Goal: Information Seeking & Learning: Learn about a topic

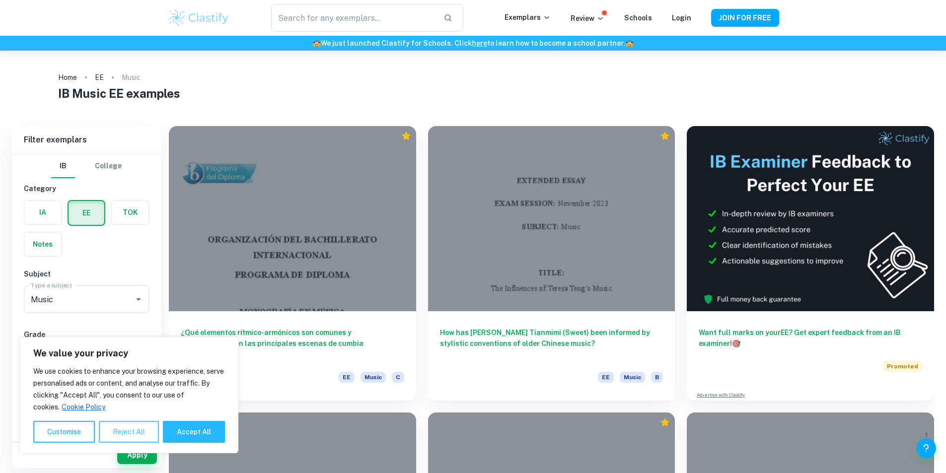
click at [138, 434] on button "Reject All" at bounding box center [129, 432] width 60 height 22
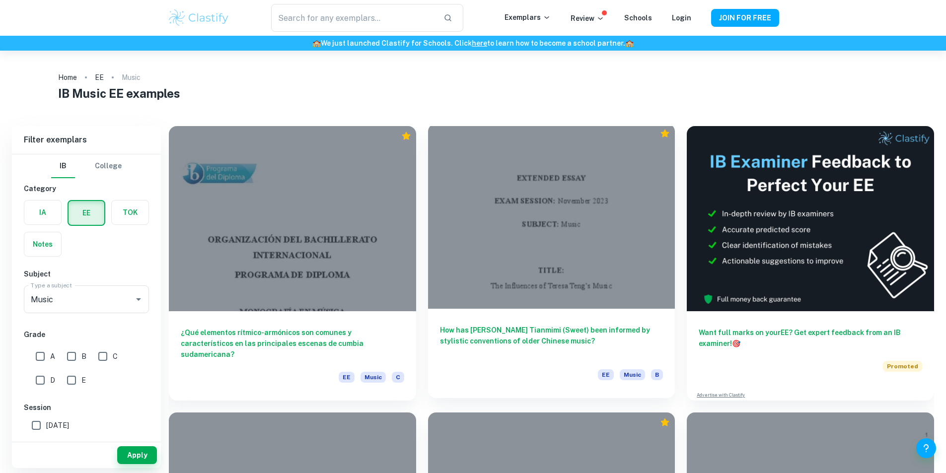
click at [451, 325] on h6 "How has [PERSON_NAME] Tianmimi (Sweet) been informed by stylistic conventions o…" at bounding box center [551, 341] width 223 height 33
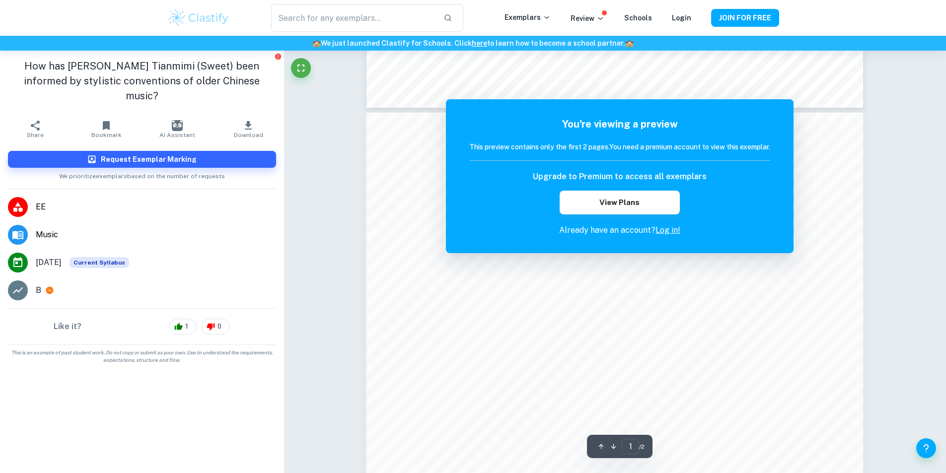
scroll to position [645, 0]
click at [755, 16] on button "JOIN FOR FREE" at bounding box center [745, 18] width 68 height 18
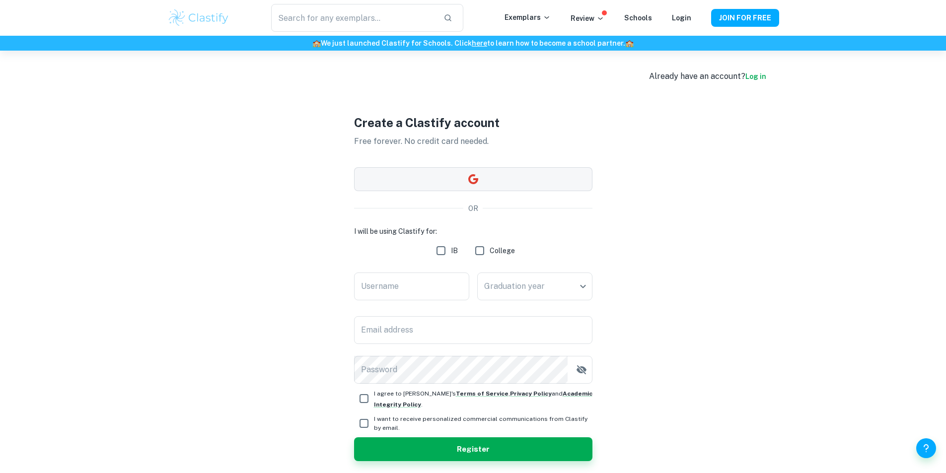
click at [472, 182] on icon "button" at bounding box center [473, 179] width 12 height 12
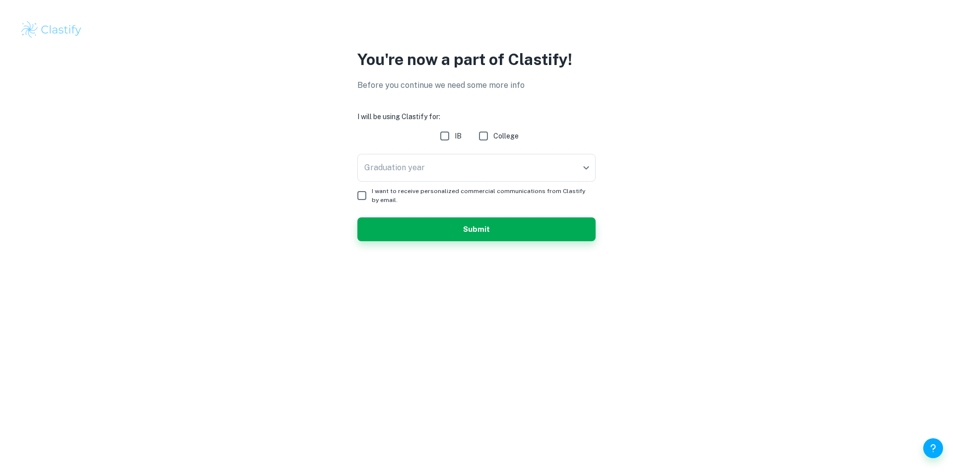
click at [443, 134] on input "IB" at bounding box center [445, 136] width 20 height 20
checkbox input "true"
click at [444, 167] on body "We value your privacy We use cookies to enhance your browsing experience, serve…" at bounding box center [476, 236] width 953 height 473
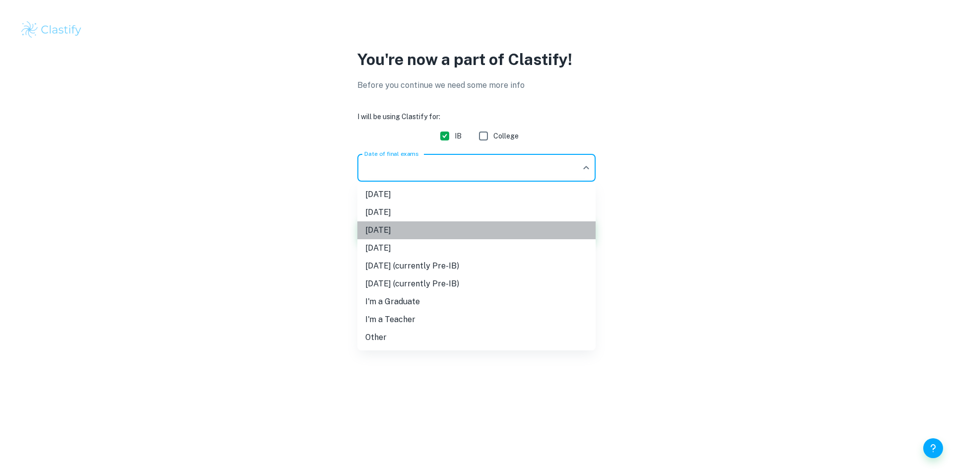
click at [398, 229] on li "[DATE]" at bounding box center [476, 230] width 238 height 18
type input "M26"
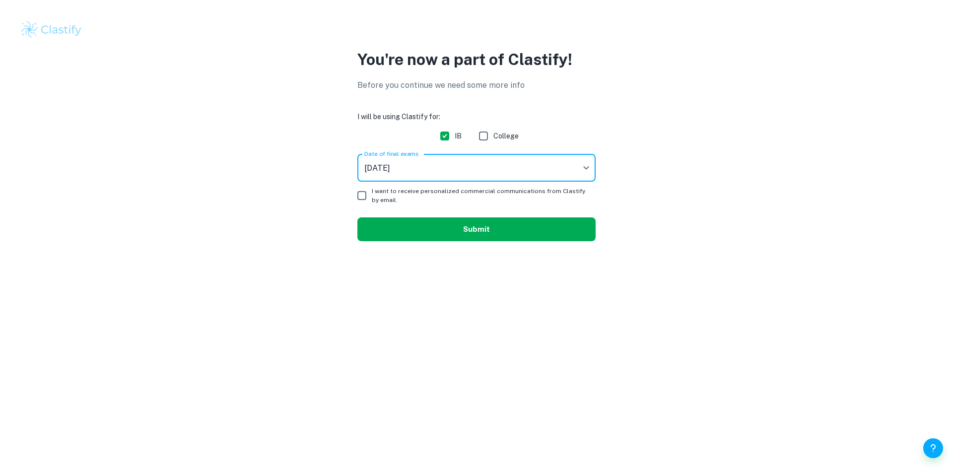
click at [462, 229] on button "Submit" at bounding box center [476, 229] width 238 height 24
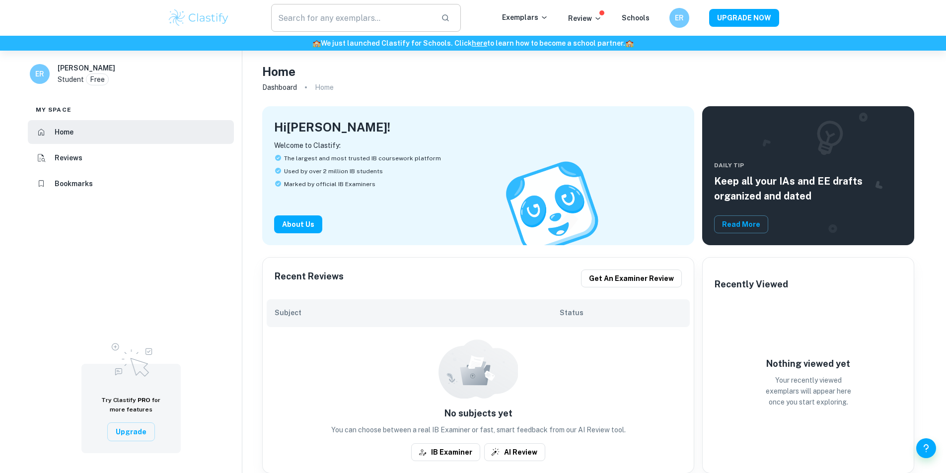
click at [343, 21] on input "text" at bounding box center [352, 18] width 162 height 28
type input "music extended essay"
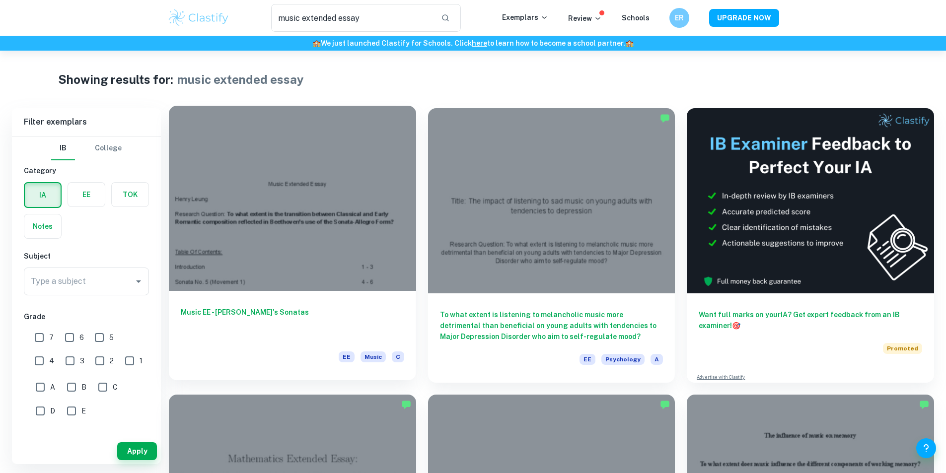
click at [274, 291] on div "Music EE - [PERSON_NAME]'s Sonatas EE Music C" at bounding box center [292, 335] width 247 height 89
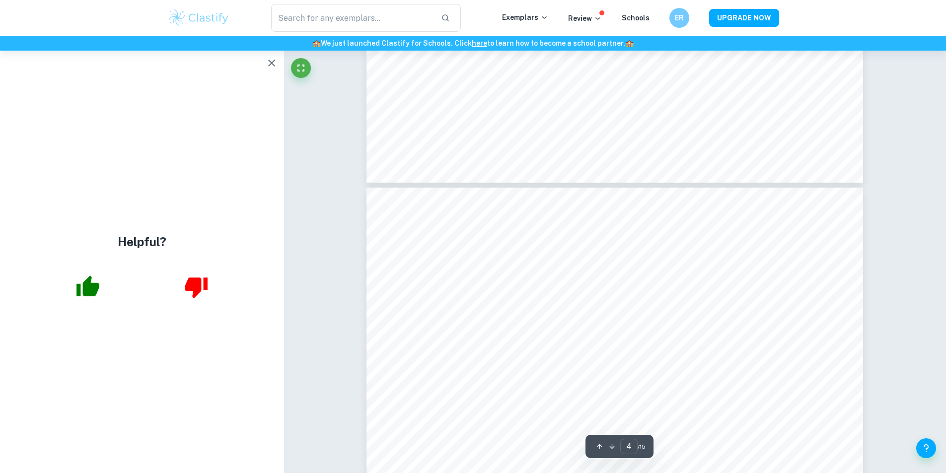
scroll to position [2333, 0]
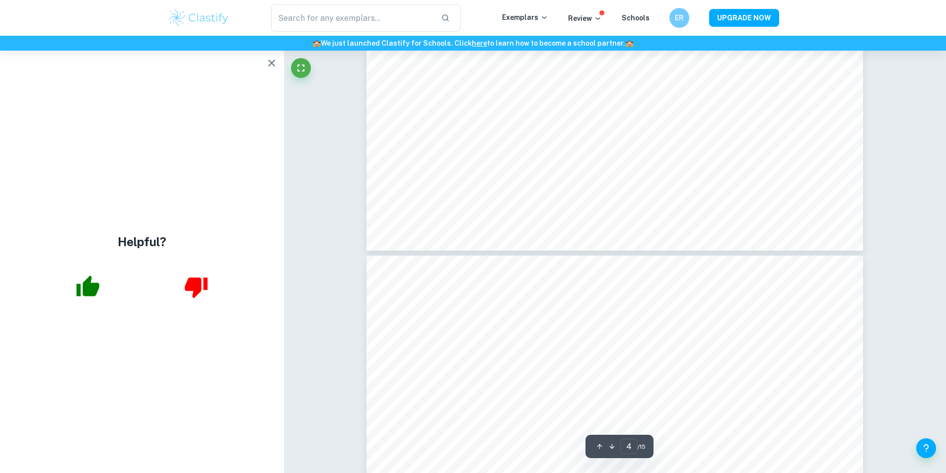
type input "5"
